Goal: Information Seeking & Learning: Learn about a topic

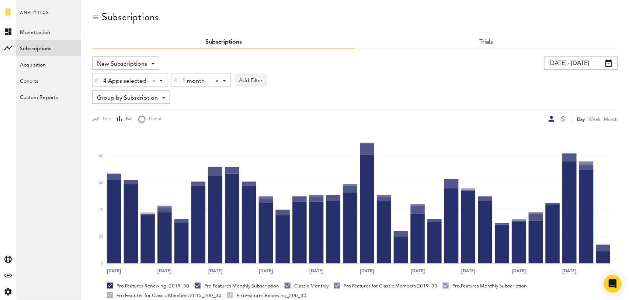
click at [218, 80] on div at bounding box center [217, 80] width 3 height 3
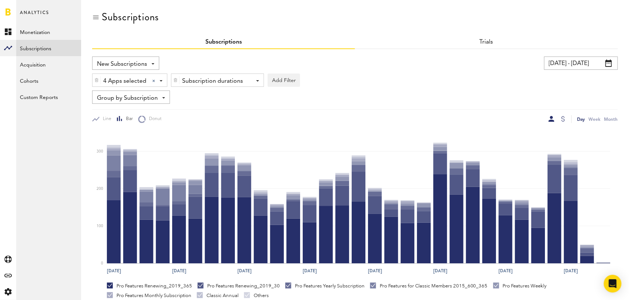
click at [141, 103] on span "Group by Subscription" at bounding box center [127, 98] width 61 height 13
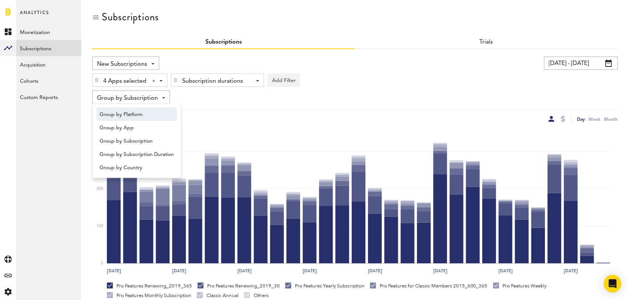
click at [141, 112] on span "Group by Platform" at bounding box center [137, 114] width 75 height 13
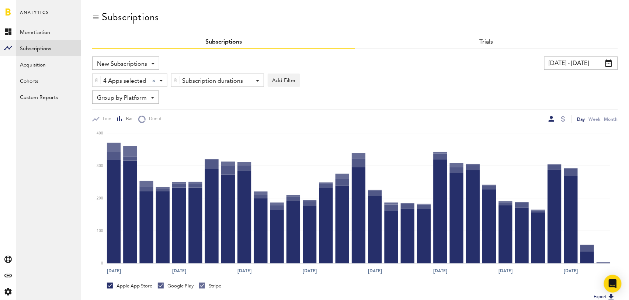
click at [569, 62] on input "08/16/25 - 09/15/25" at bounding box center [582, 62] width 74 height 13
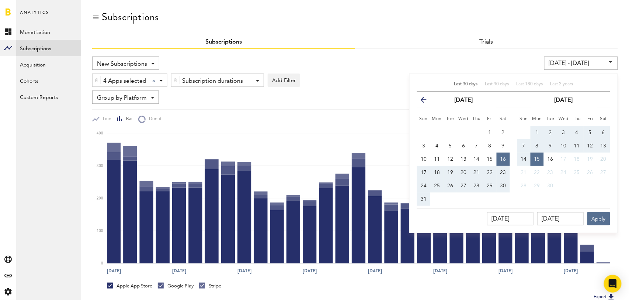
click at [466, 84] on span "Last 30 days" at bounding box center [466, 84] width 24 height 4
type input "[DATE] - [DATE]"
type input "[DATE]"
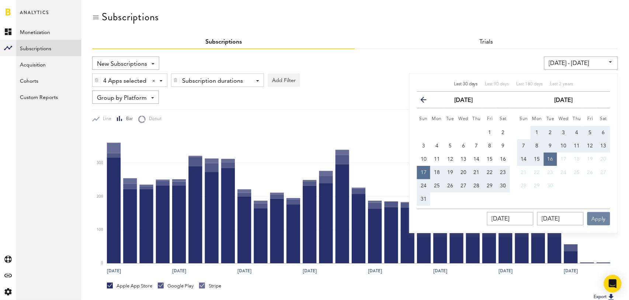
click at [604, 216] on button "Apply" at bounding box center [599, 218] width 23 height 13
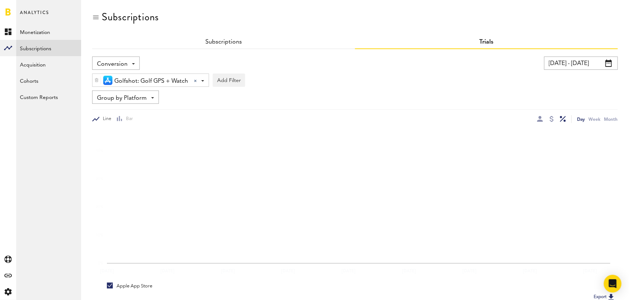
click at [575, 61] on input "08/13/25 - 09/12/25" at bounding box center [582, 62] width 74 height 13
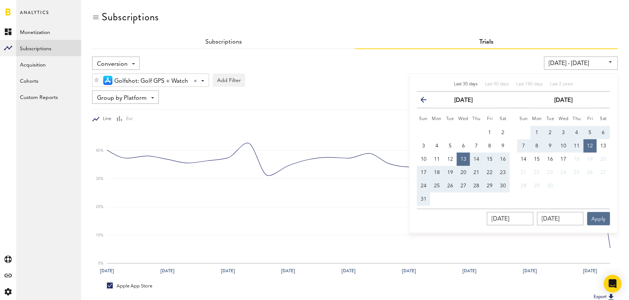
click at [464, 83] on span "Last 30 days" at bounding box center [466, 84] width 24 height 4
type input "[DATE] - [DATE]"
type input "[DATE]"
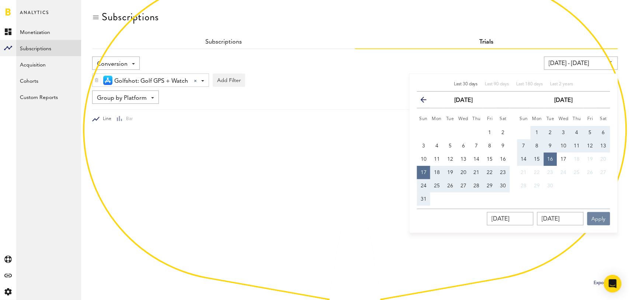
click at [600, 216] on button "Apply" at bounding box center [599, 218] width 23 height 13
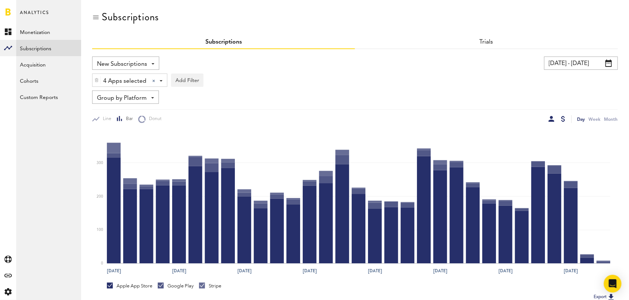
click at [564, 118] on div at bounding box center [564, 119] width 4 height 6
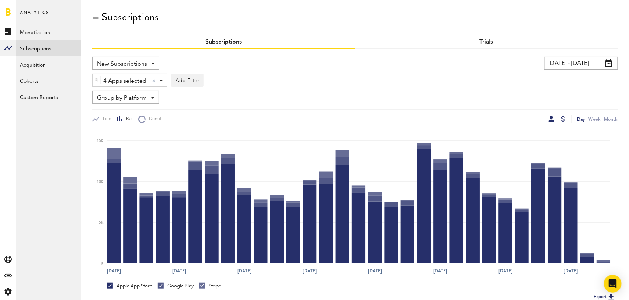
click at [549, 119] on div at bounding box center [552, 119] width 6 height 6
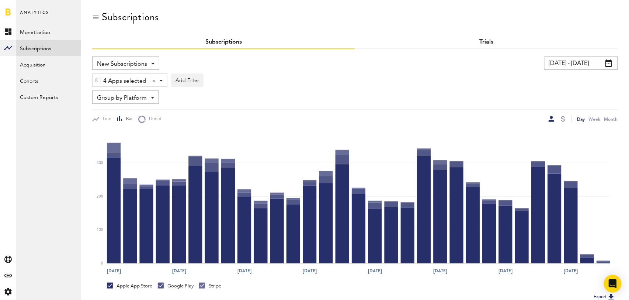
click at [492, 39] on link "Trials" at bounding box center [487, 42] width 14 height 6
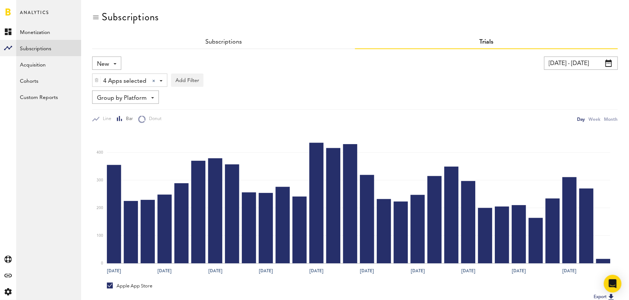
click at [146, 98] on div "Group by Platform Group by Platform Group by App Group by Subscription Group by…" at bounding box center [125, 96] width 67 height 13
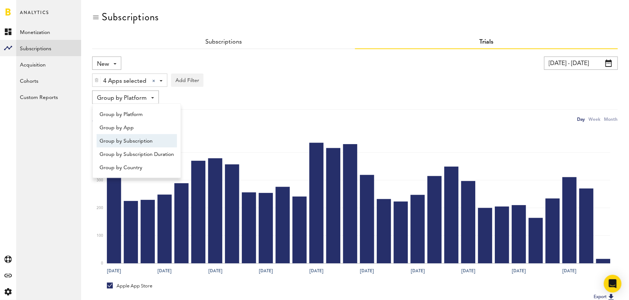
click at [148, 139] on span "Group by Subscription" at bounding box center [137, 141] width 75 height 13
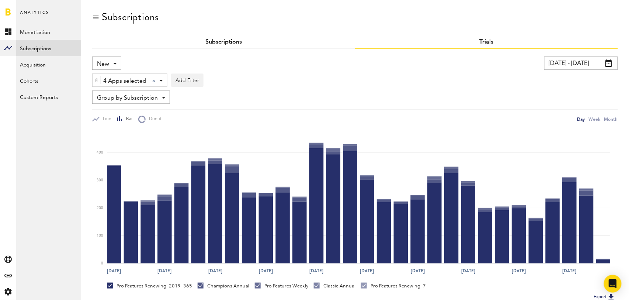
click at [222, 39] on link "Subscriptions" at bounding box center [224, 42] width 37 height 6
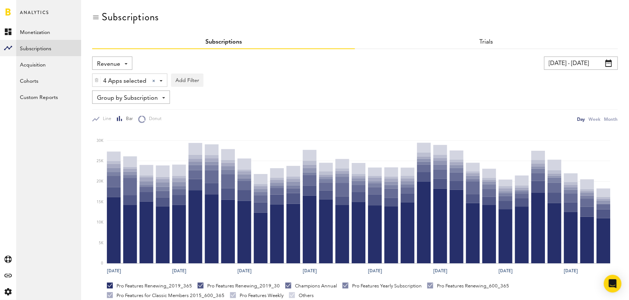
click at [102, 63] on span "Revenue" at bounding box center [108, 64] width 23 height 13
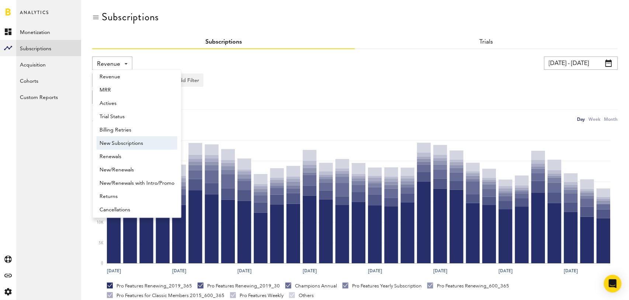
click at [130, 143] on span "New Subscriptions" at bounding box center [137, 143] width 75 height 13
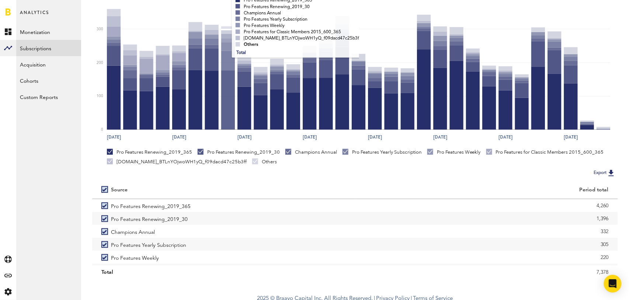
scroll to position [138, 0]
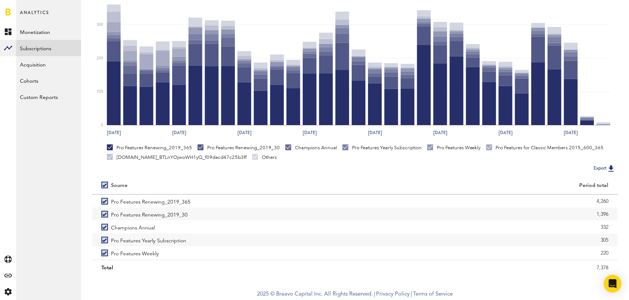
click at [105, 185] on label at bounding box center [106, 185] width 10 height 0
checkbox input "false"
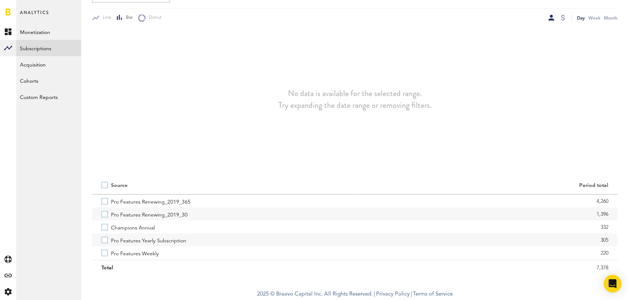
scroll to position [0, 0]
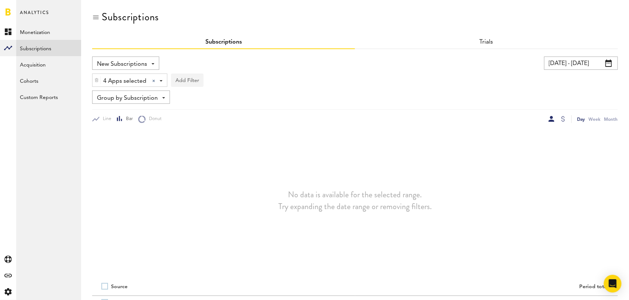
click at [184, 82] on button "Add Filter" at bounding box center [187, 79] width 32 height 13
click at [209, 125] on li "Subscriptions" at bounding box center [205, 125] width 60 height 13
click at [218, 82] on div "Subscriptions" at bounding box center [202, 81] width 41 height 13
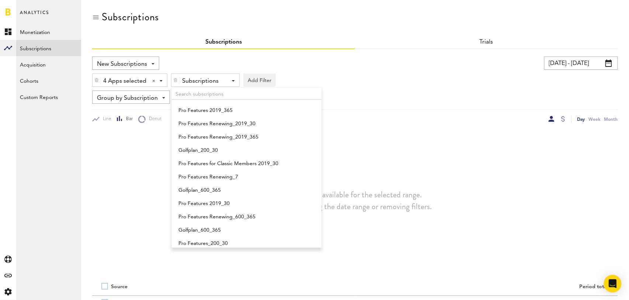
click at [176, 79] on img at bounding box center [175, 79] width 4 height 5
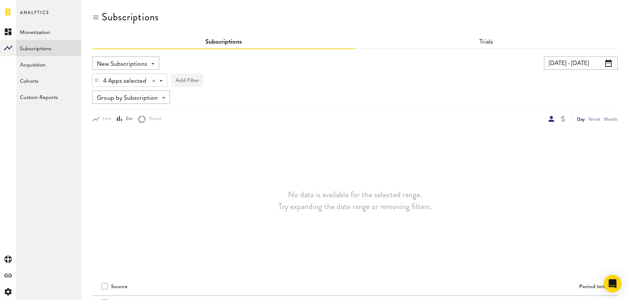
click at [188, 79] on button "Add Filter" at bounding box center [187, 79] width 32 height 13
click at [207, 137] on li "Subscription durations" at bounding box center [205, 138] width 60 height 13
click at [210, 84] on div "Subscription durations" at bounding box center [214, 81] width 65 height 13
click at [206, 122] on span "1 year" at bounding box center [207, 124] width 56 height 13
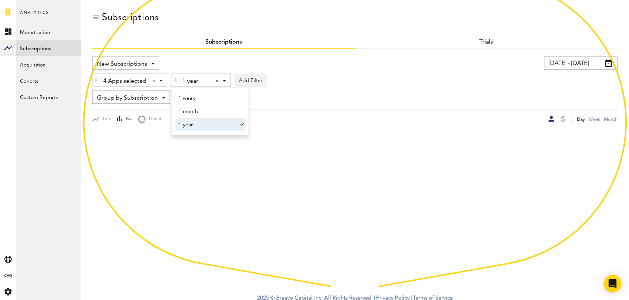
click at [342, 76] on div "4 Apps selected 4 Apps selected All Active Inactive CoachNow: Skill Coaching Ap…" at bounding box center [355, 78] width 526 height 17
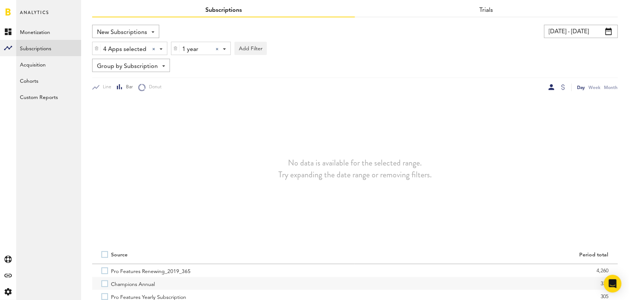
scroll to position [101, 0]
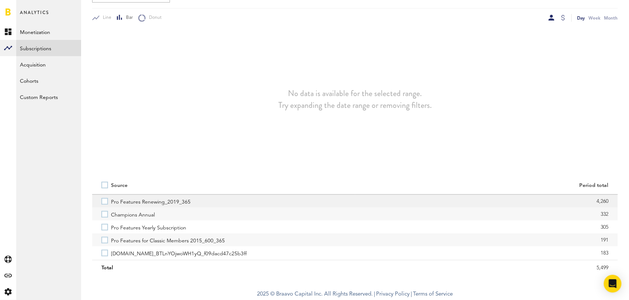
click at [104, 203] on label "Pro Features Renewing_2019_365" at bounding box center [223, 200] width 245 height 13
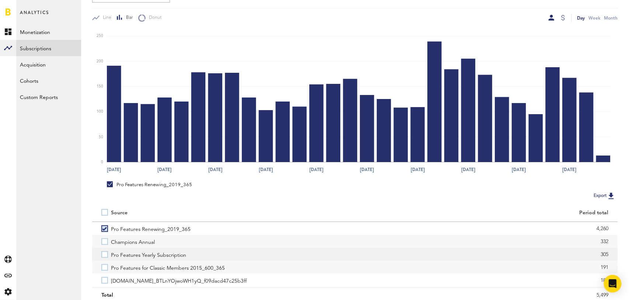
click at [109, 257] on label "Pro Features Yearly Subscription" at bounding box center [223, 254] width 245 height 13
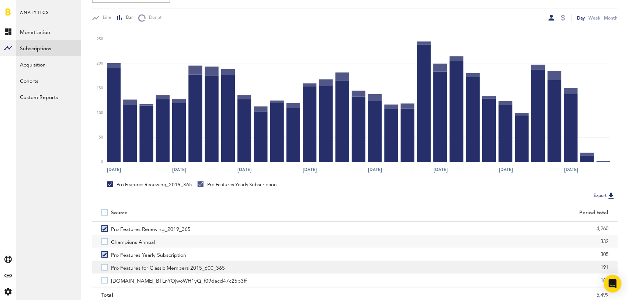
click at [107, 269] on label "Pro Features for Classic Members 2015_600_365" at bounding box center [223, 266] width 245 height 13
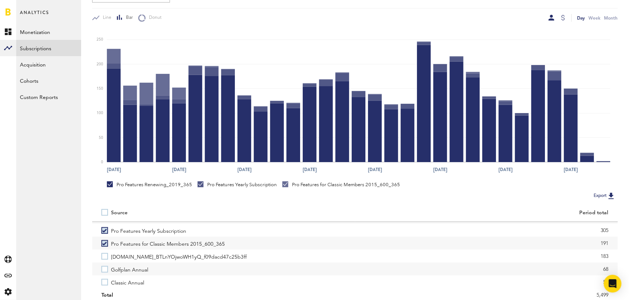
scroll to position [28, 0]
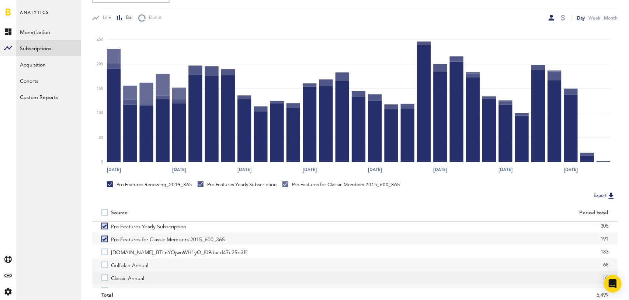
click at [103, 280] on label "Classic Annual" at bounding box center [223, 277] width 245 height 13
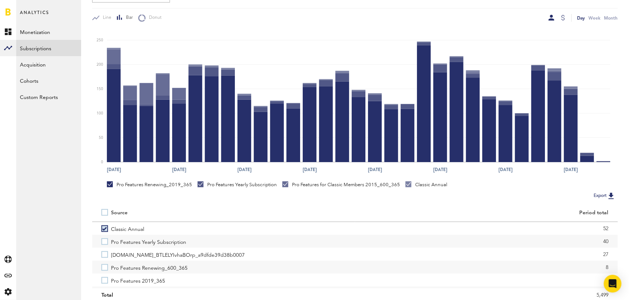
scroll to position [78, 0]
click at [107, 240] on label "Pro Features Yearly Subscription" at bounding box center [223, 240] width 245 height 13
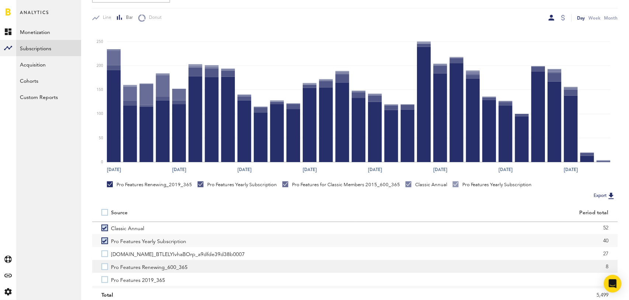
click at [106, 268] on label "Pro Features Renewing_600_365" at bounding box center [223, 266] width 245 height 13
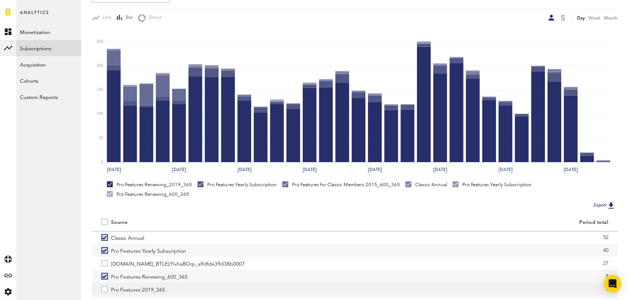
click at [107, 288] on label "Pro Features 2019_365" at bounding box center [223, 288] width 245 height 13
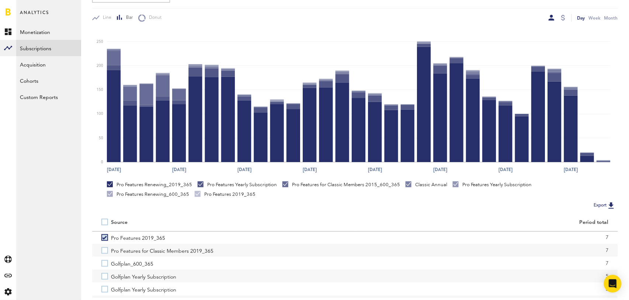
scroll to position [130, 0]
click at [106, 253] on label "Pro Features for Classic Members 2019_365" at bounding box center [223, 249] width 245 height 13
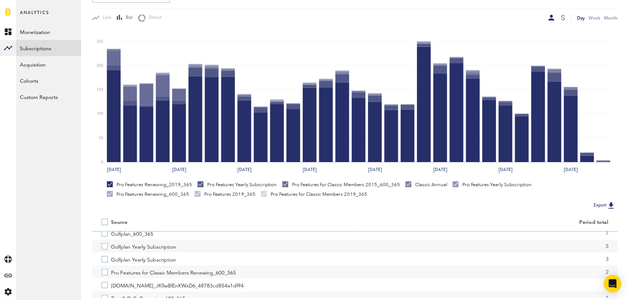
scroll to position [167, 0]
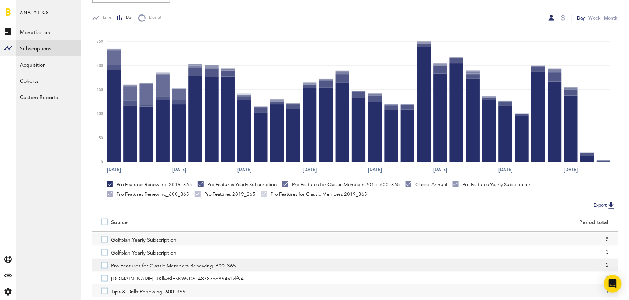
click at [105, 269] on label "Pro Features for Classic Members Renewing_600_365" at bounding box center [223, 264] width 245 height 13
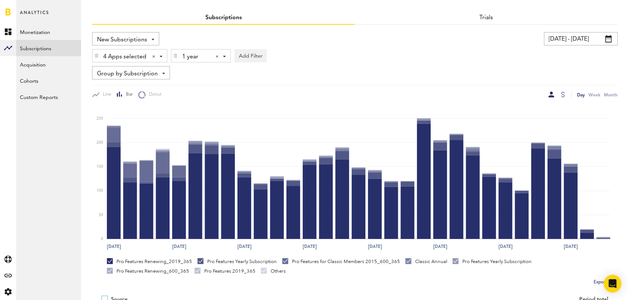
scroll to position [0, 0]
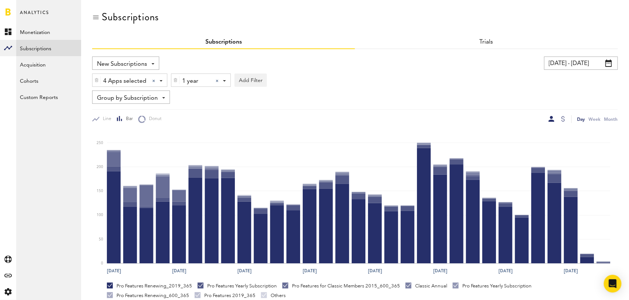
click at [218, 80] on div at bounding box center [217, 80] width 3 height 3
click at [218, 80] on div "Subscription durations" at bounding box center [214, 81] width 65 height 13
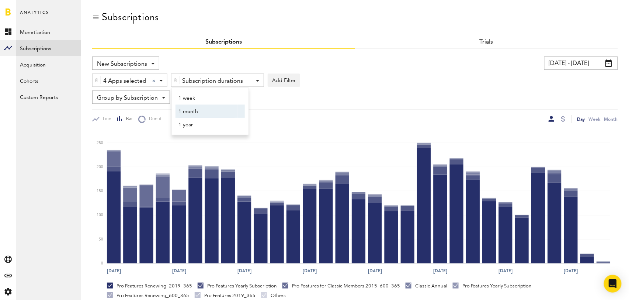
click at [213, 108] on span "1 month" at bounding box center [207, 111] width 56 height 13
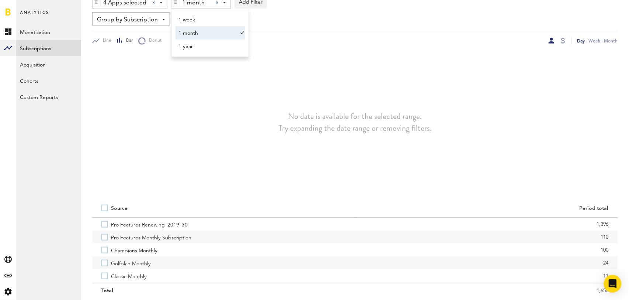
scroll to position [101, 0]
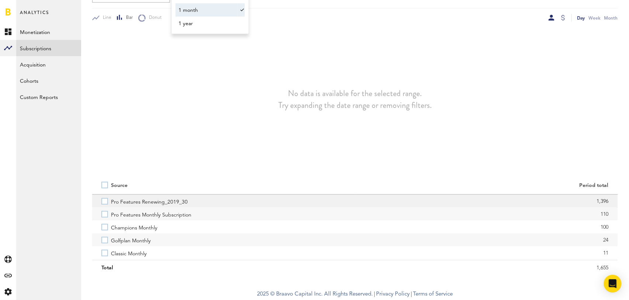
click at [105, 197] on label "Pro Features Renewing_2019_30" at bounding box center [223, 200] width 245 height 13
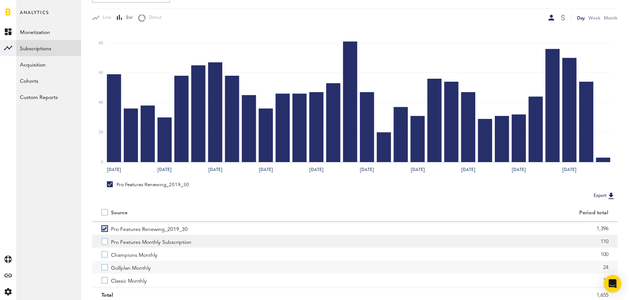
click at [104, 240] on label "Pro Features Monthly Subscription" at bounding box center [223, 241] width 245 height 13
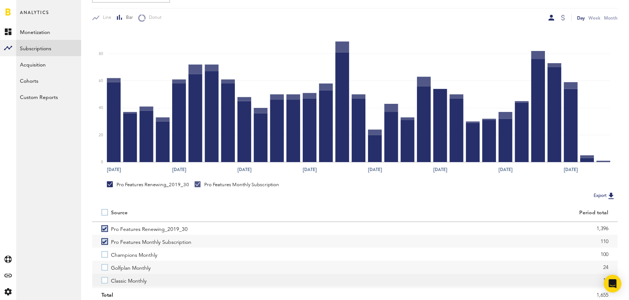
click at [105, 280] on label "Classic Monthly" at bounding box center [223, 279] width 245 height 13
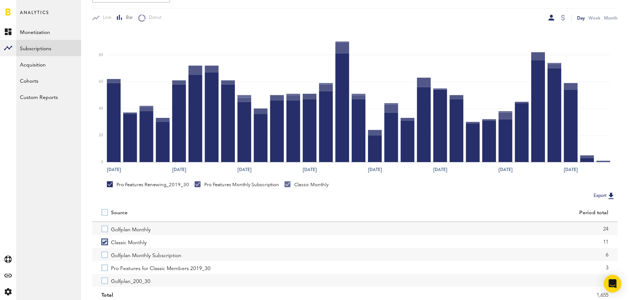
scroll to position [44, 0]
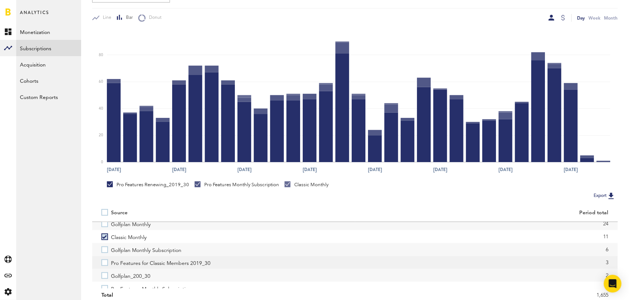
click at [104, 261] on label "Pro Features for Classic Members 2019_30" at bounding box center [223, 262] width 245 height 13
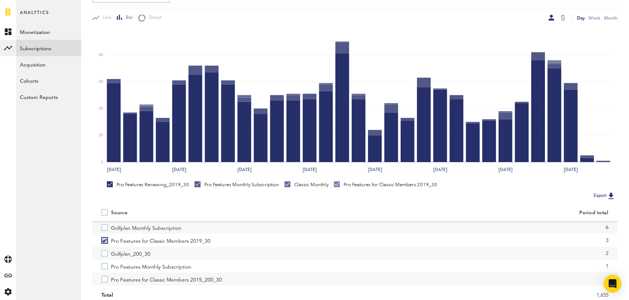
scroll to position [69, 0]
click at [104, 261] on label "Pro Features Monthly Subscription" at bounding box center [223, 262] width 245 height 13
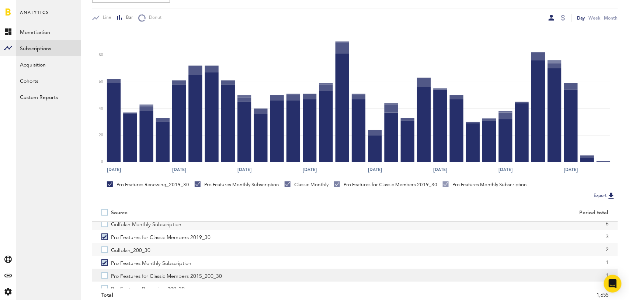
click at [105, 276] on label "Pro Features for Classic Members 2015_200_30" at bounding box center [223, 275] width 245 height 13
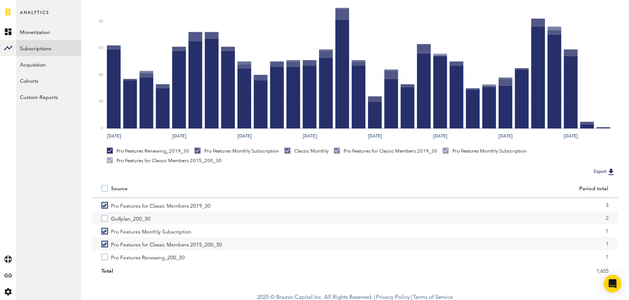
scroll to position [138, 0]
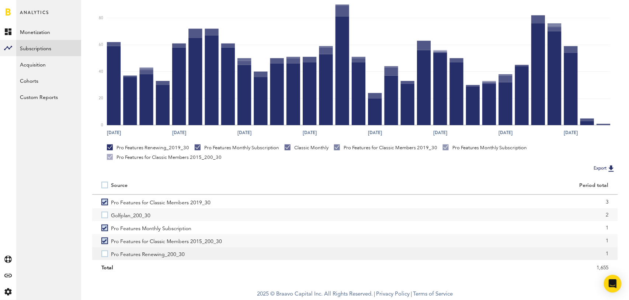
click at [106, 255] on label "Pro Features Renewing_200_30" at bounding box center [223, 253] width 245 height 13
